Goal: Information Seeking & Learning: Find specific page/section

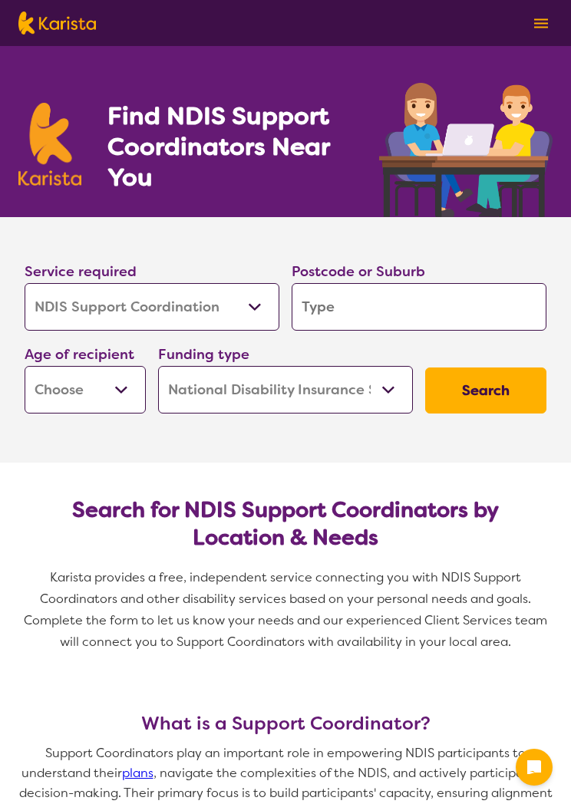
select select "NDIS Support Coordination"
select select "NDIS"
select select "NDIS Support Coordination"
select select "NDIS"
click at [252, 305] on select "Allied Health Assistant Assessment ([MEDICAL_DATA] or [MEDICAL_DATA]) Behaviour…" at bounding box center [152, 307] width 255 height 48
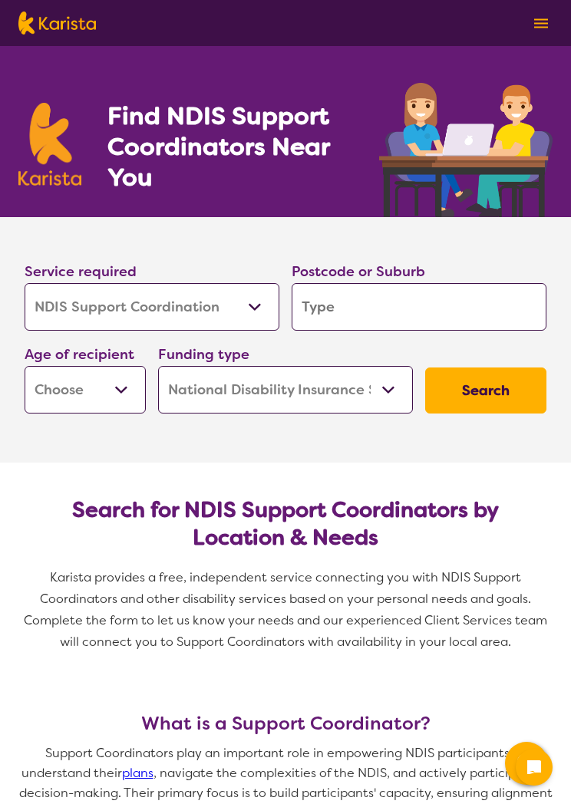
click at [467, 309] on input "search" at bounding box center [419, 307] width 255 height 48
type input "4285"
click at [122, 387] on select "Early Childhood - 0 to 9 Child - 10 to 11 Adolescent - 12 to 17 Adult - 18 to 6…" at bounding box center [85, 390] width 121 height 48
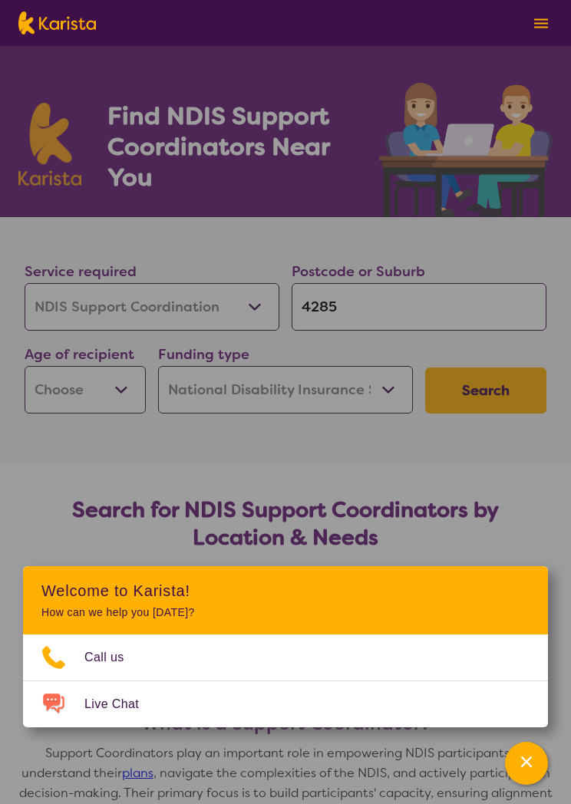
click at [522, 754] on icon "Channel Menu" at bounding box center [526, 761] width 15 height 15
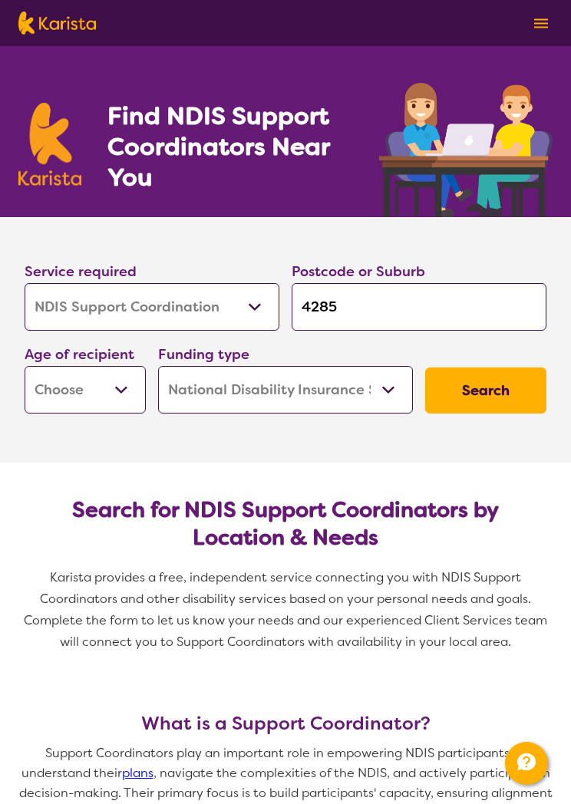
click at [121, 395] on select "Early Childhood - 0 to 9 Child - 10 to 11 Adolescent - 12 to 17 Adult - 18 to 6…" at bounding box center [85, 390] width 121 height 48
select select "AD"
click at [393, 380] on select "Home Care Package (HCP) National Disability Insurance Scheme (NDIS) I don't know" at bounding box center [285, 390] width 255 height 48
click at [502, 394] on button "Search" at bounding box center [485, 391] width 121 height 46
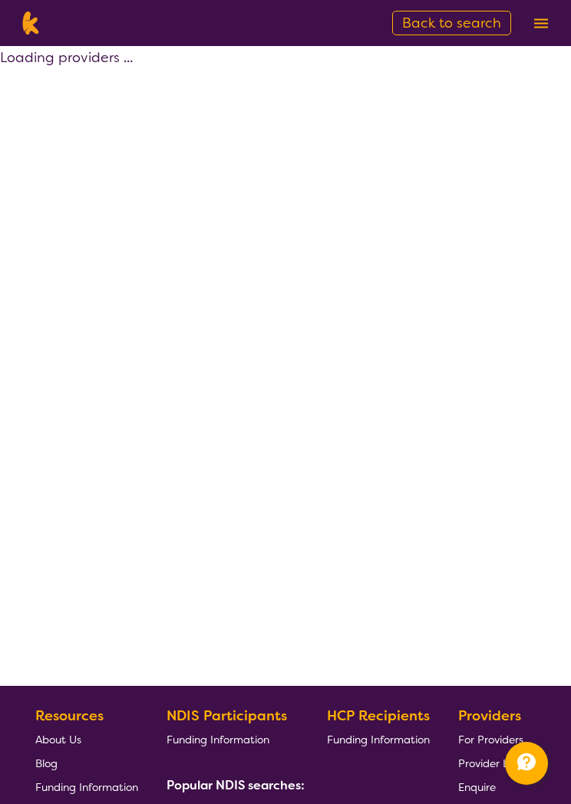
select select "by_score"
